Goal: Task Accomplishment & Management: Complete application form

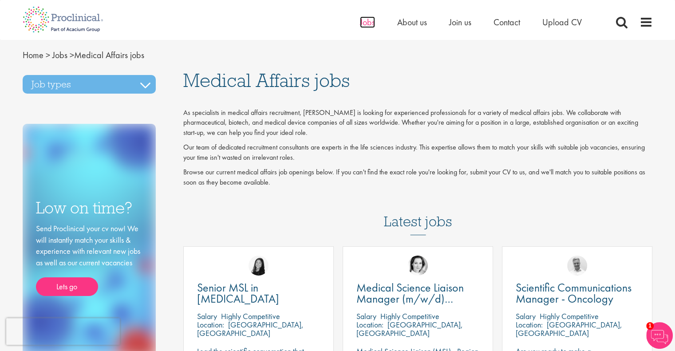
click at [366, 22] on span "Jobs" at bounding box center [367, 22] width 15 height 12
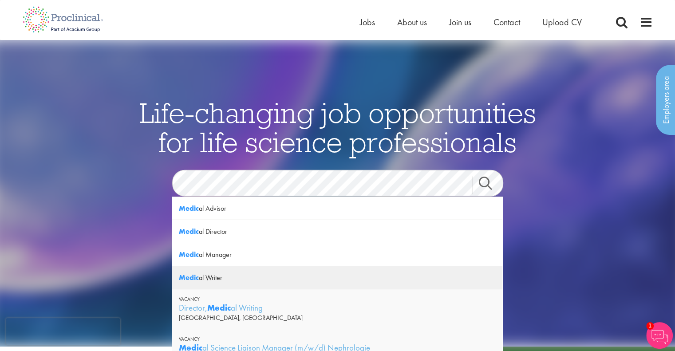
click at [220, 274] on div "Medic al Writer" at bounding box center [337, 277] width 330 height 23
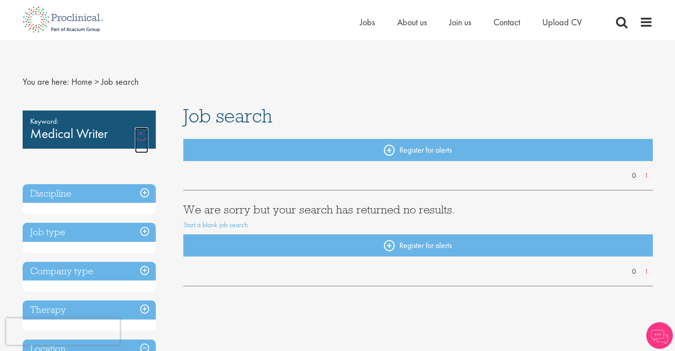
click at [139, 130] on link "Remove" at bounding box center [141, 140] width 13 height 26
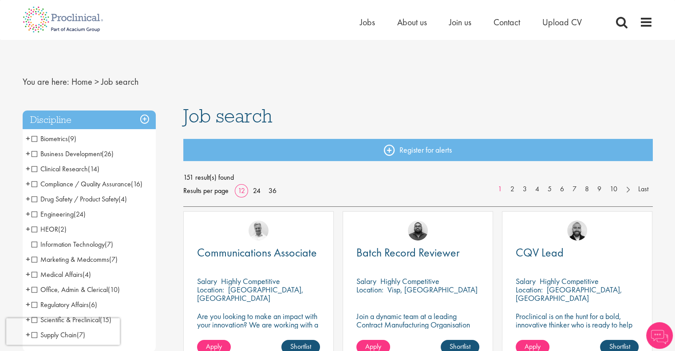
click at [33, 277] on span "Medical Affairs" at bounding box center [56, 274] width 51 height 9
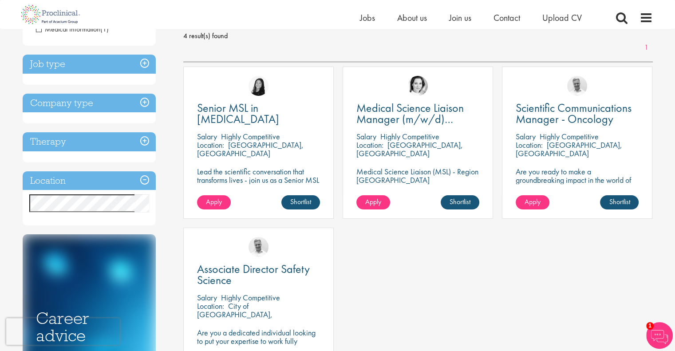
scroll to position [131, 0]
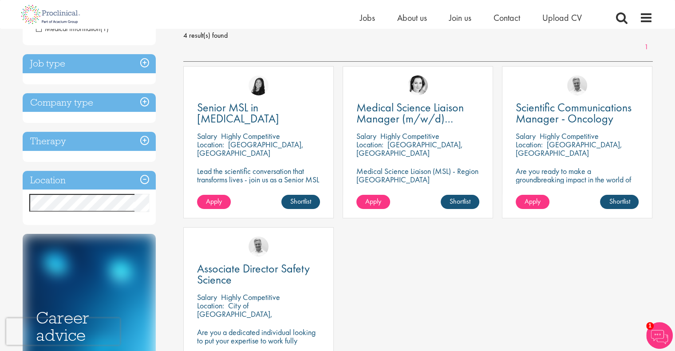
click at [550, 146] on p "[GEOGRAPHIC_DATA], [GEOGRAPHIC_DATA]" at bounding box center [568, 148] width 106 height 19
click at [530, 203] on span "Apply" at bounding box center [532, 201] width 16 height 9
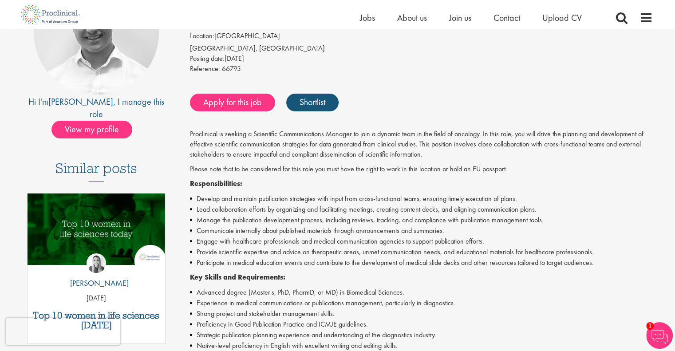
scroll to position [130, 0]
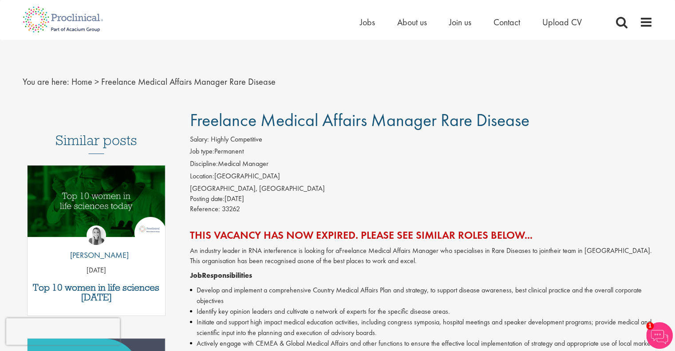
scroll to position [5, 0]
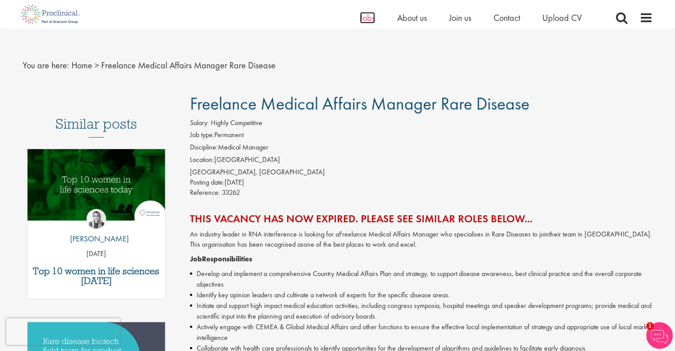
click at [363, 18] on span "Jobs" at bounding box center [367, 18] width 15 height 12
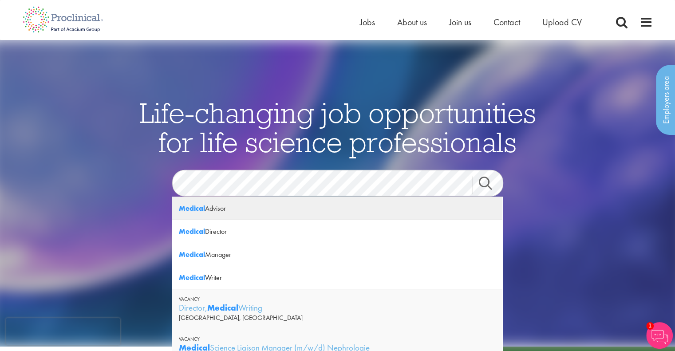
click at [230, 204] on div "Medical Advisor" at bounding box center [337, 208] width 330 height 23
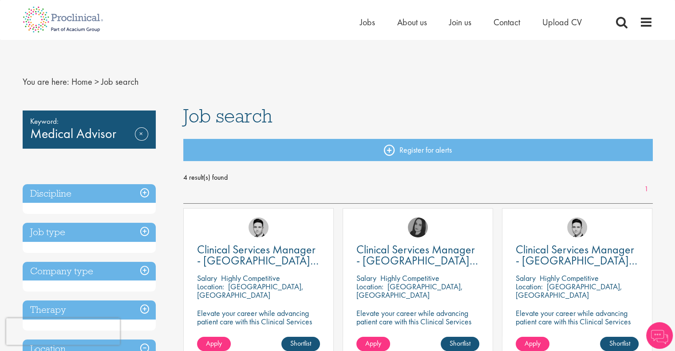
click at [133, 232] on h3 "Job type" at bounding box center [89, 232] width 133 height 19
